Goal: Transaction & Acquisition: Download file/media

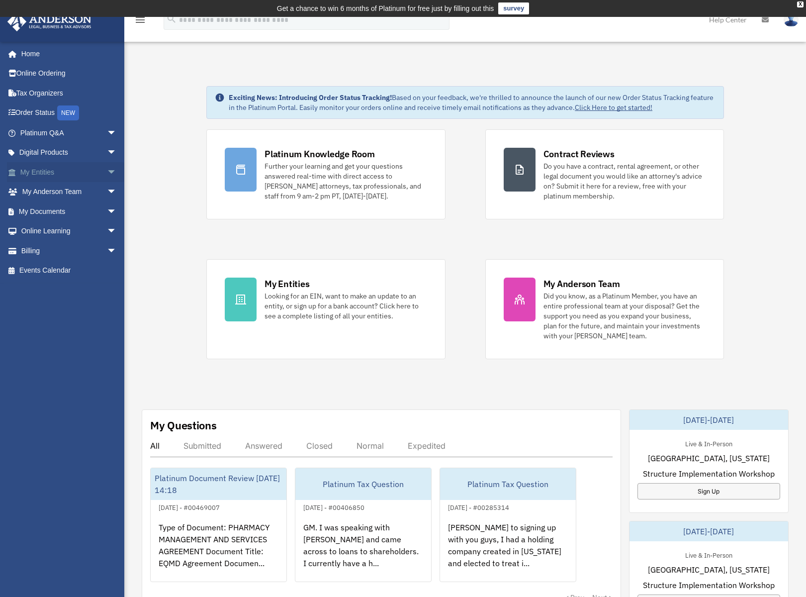
click at [107, 169] on span "arrow_drop_down" at bounding box center [117, 172] width 20 height 20
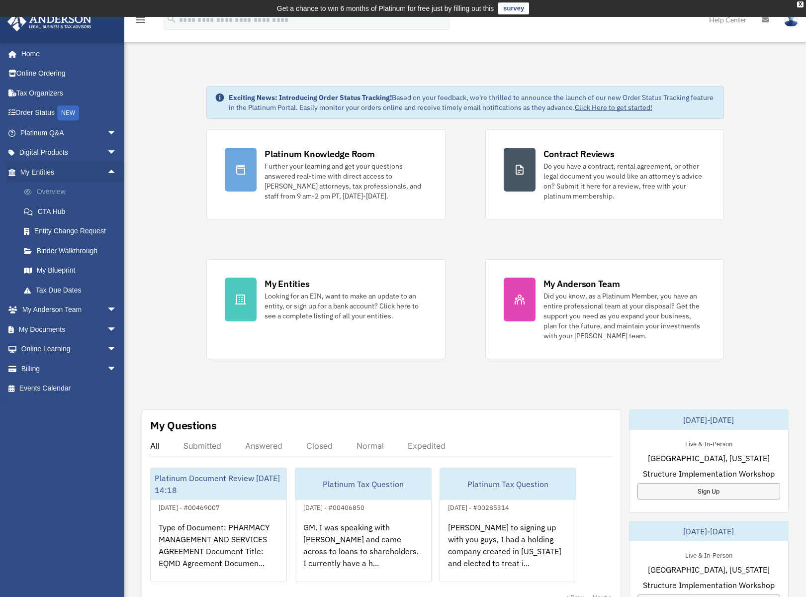
click at [57, 191] on link "Overview" at bounding box center [73, 192] width 118 height 20
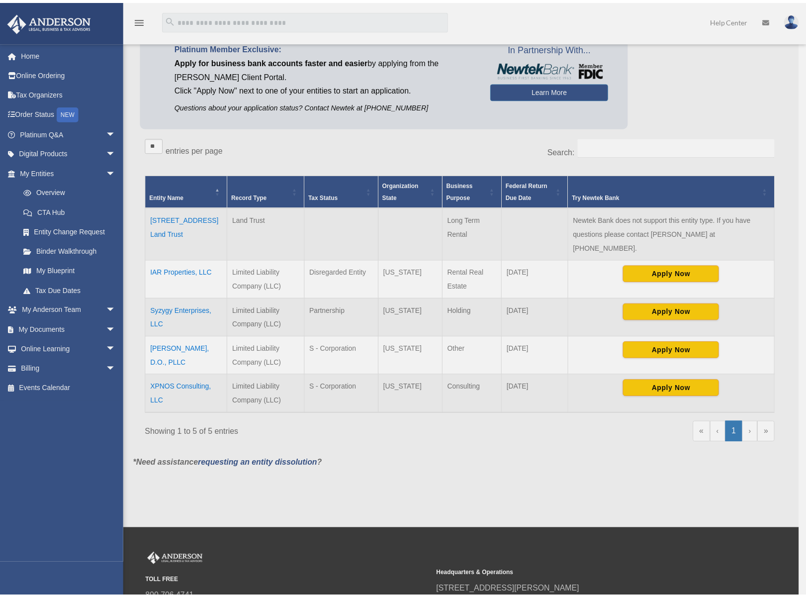
scroll to position [100, 0]
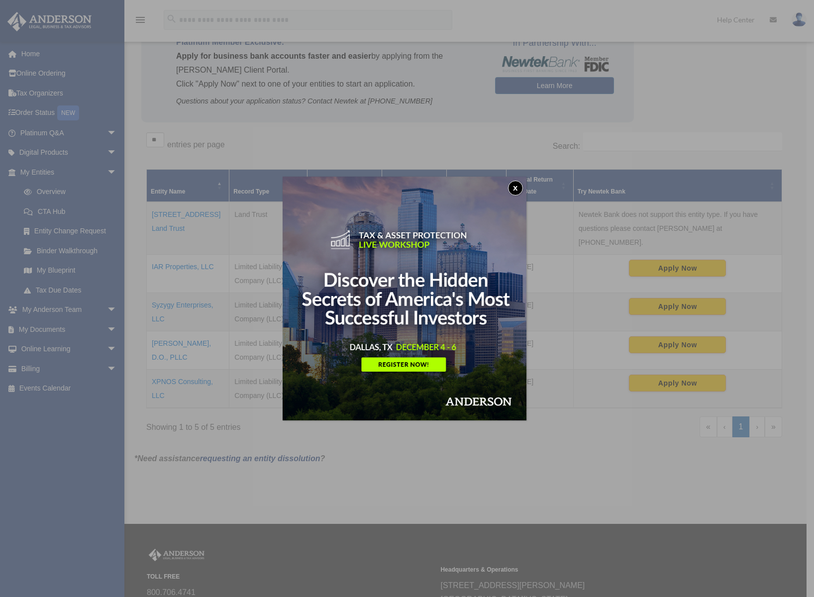
click at [515, 189] on button "x" at bounding box center [515, 188] width 15 height 15
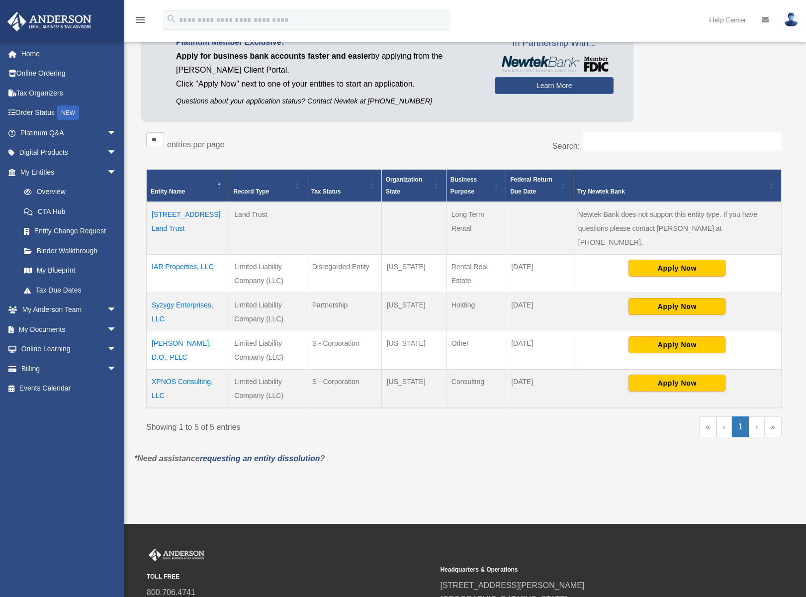
click at [187, 293] on td "Syzygy Enterprises, LLC" at bounding box center [188, 312] width 83 height 38
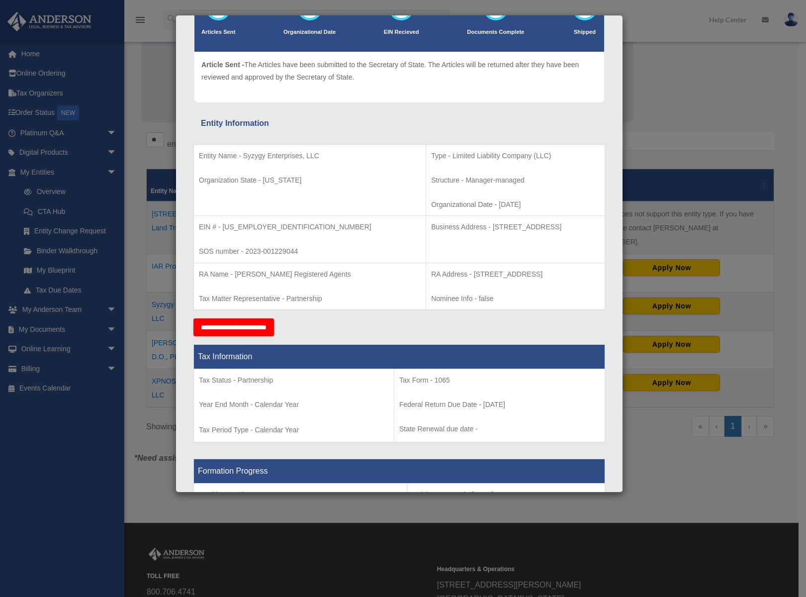
scroll to position [0, 0]
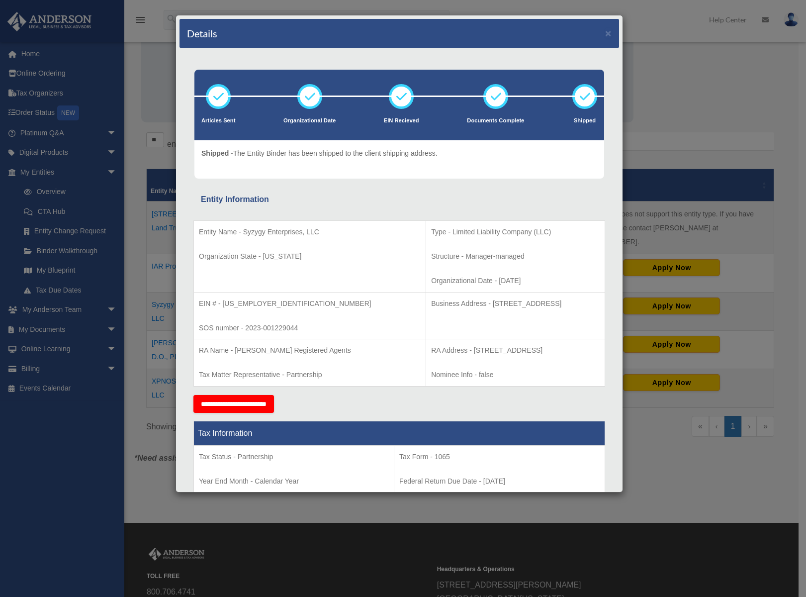
click at [643, 99] on div "Details × Articles Sent Organizational Date" at bounding box center [403, 298] width 806 height 597
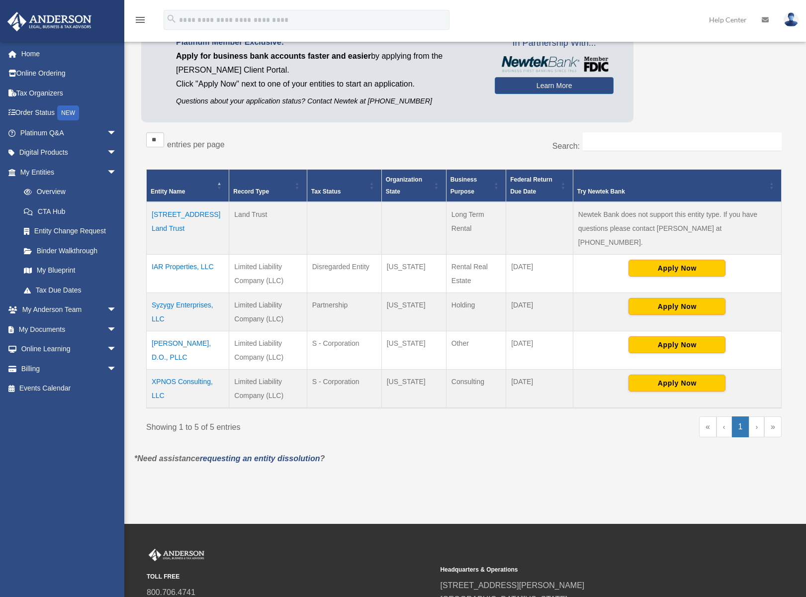
click at [175, 293] on td "Syzygy Enterprises, LLC" at bounding box center [188, 312] width 83 height 38
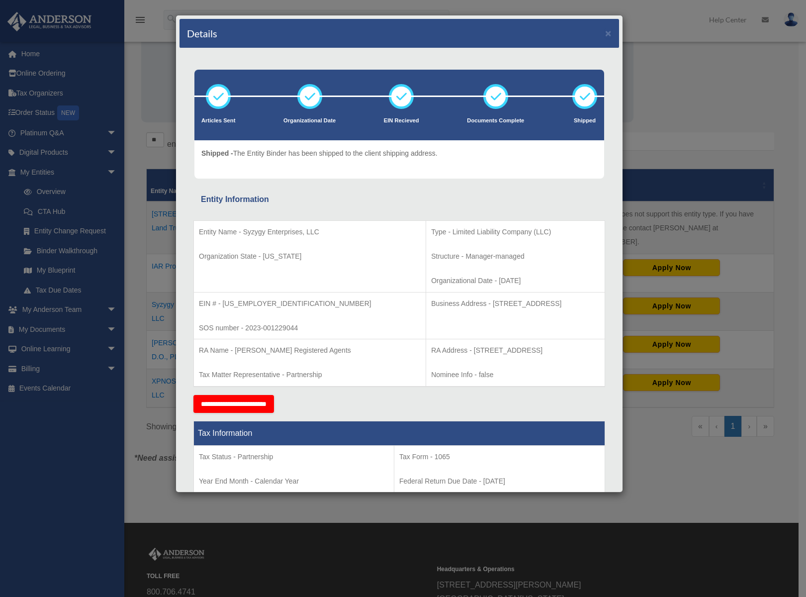
click at [651, 100] on div "Details × Articles Sent Organizational Date" at bounding box center [403, 298] width 806 height 597
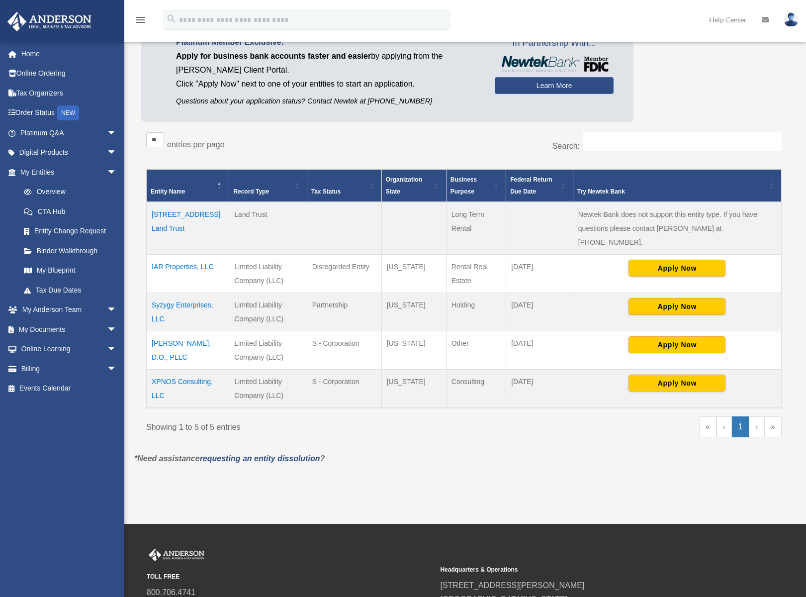
drag, startPoint x: 245, startPoint y: 480, endPoint x: 237, endPoint y: 475, distance: 9.1
click at [245, 480] on div "Overview [PERSON_NAME][EMAIL_ADDRESS][DOMAIN_NAME] Sign Out [PERSON_NAME][EMAIL…" at bounding box center [403, 220] width 806 height 606
click at [48, 252] on link "Binder Walkthrough" at bounding box center [73, 251] width 118 height 20
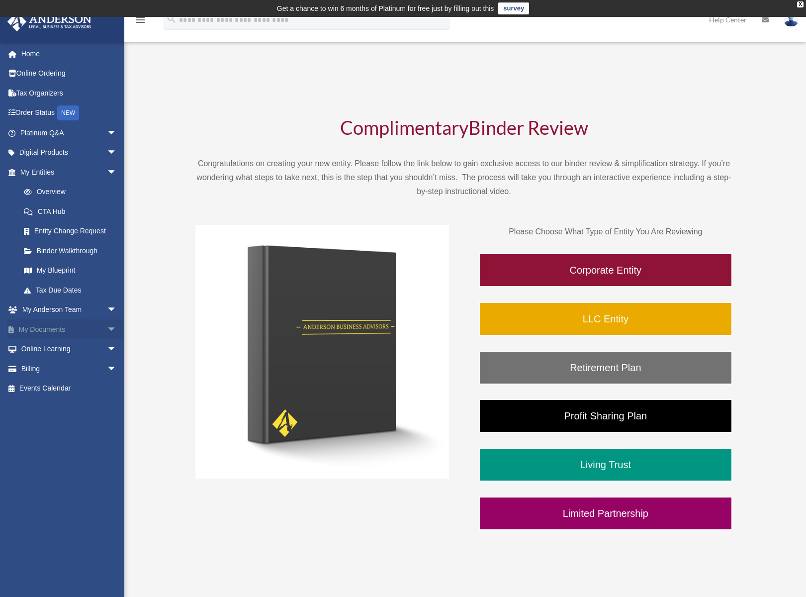
click at [107, 329] on span "arrow_drop_down" at bounding box center [117, 329] width 20 height 20
click at [48, 348] on link "Box" at bounding box center [73, 349] width 118 height 20
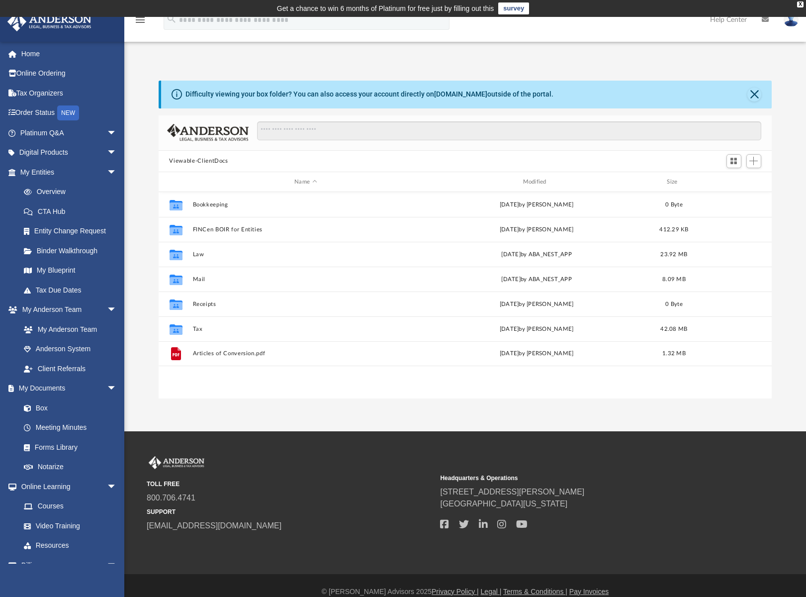
scroll to position [219, 606]
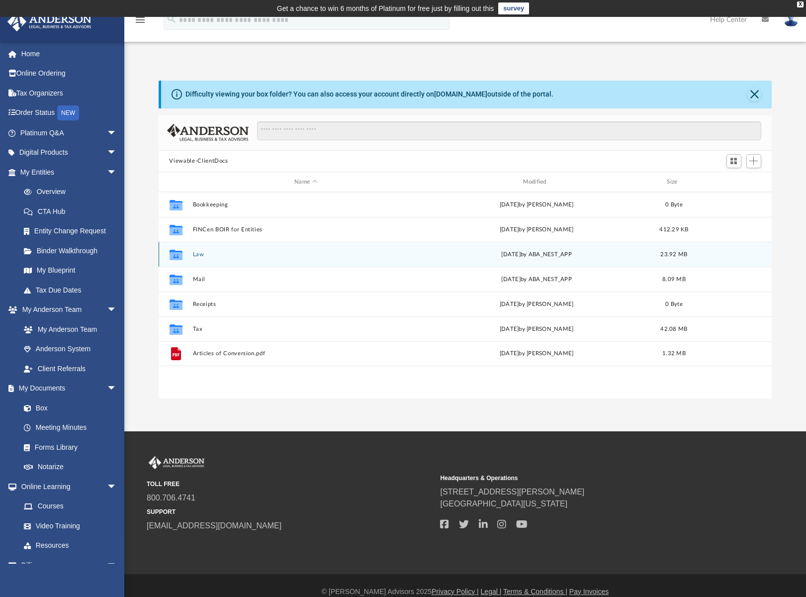
click at [200, 253] on button "Law" at bounding box center [306, 254] width 226 height 6
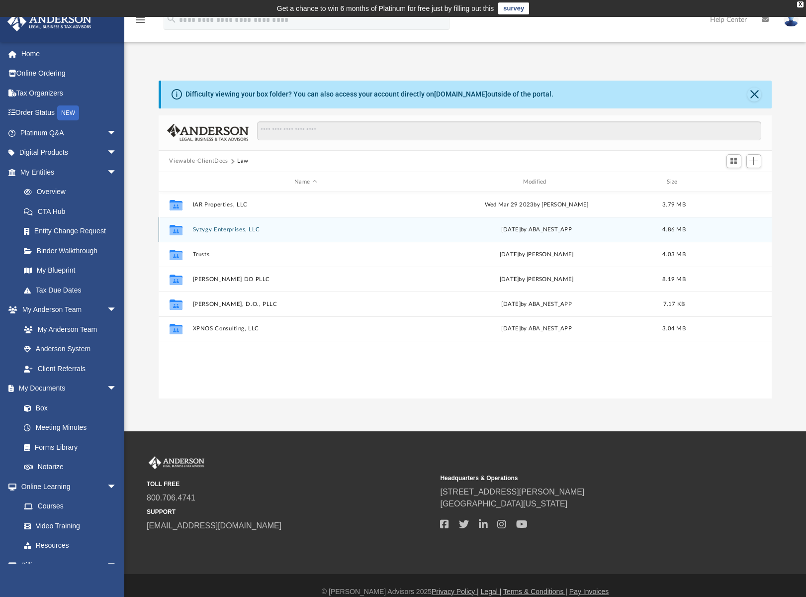
click at [210, 228] on button "Syzygy Enterprises, LLC" at bounding box center [306, 229] width 226 height 6
click at [240, 232] on button "Syzygy Enterprises, LLC - Binder Documents To Be Shipped.pdf" at bounding box center [306, 229] width 226 height 6
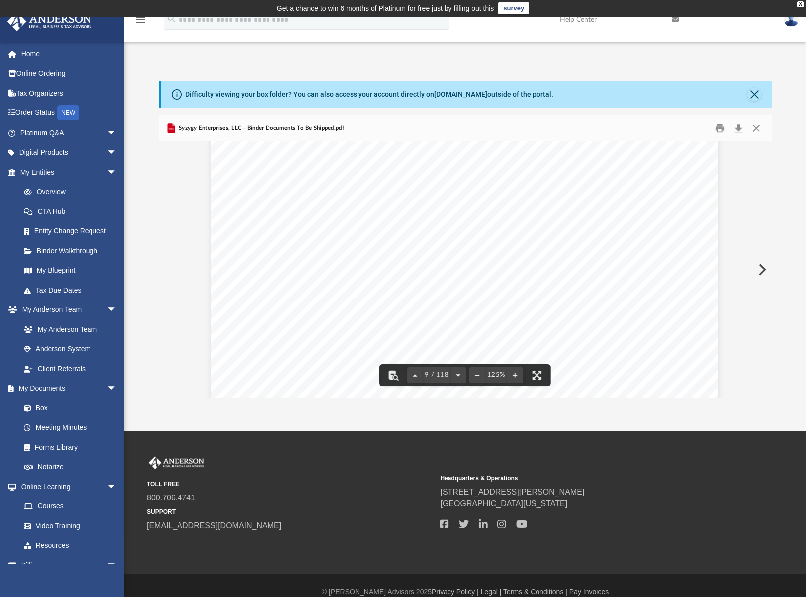
scroll to position [5921, 0]
click at [738, 127] on button "Download" at bounding box center [739, 127] width 18 height 15
